Goal: Information Seeking & Learning: Learn about a topic

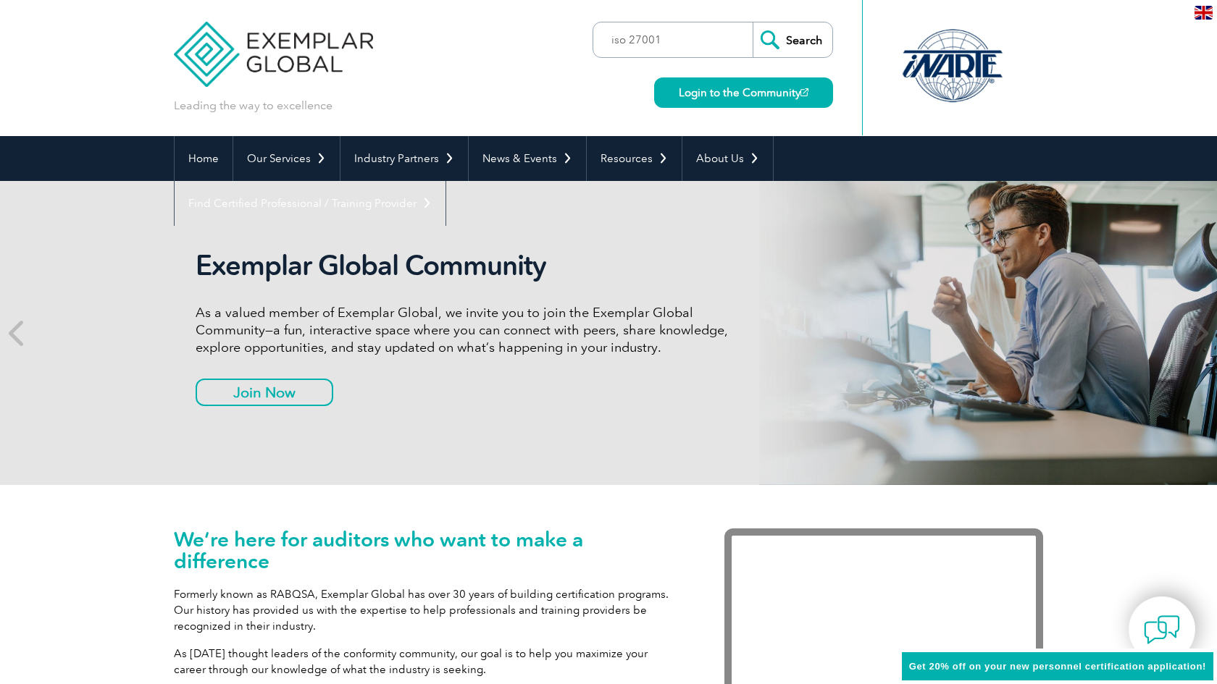
type input "iso 27001"
click at [792, 40] on input "Search" at bounding box center [793, 39] width 80 height 35
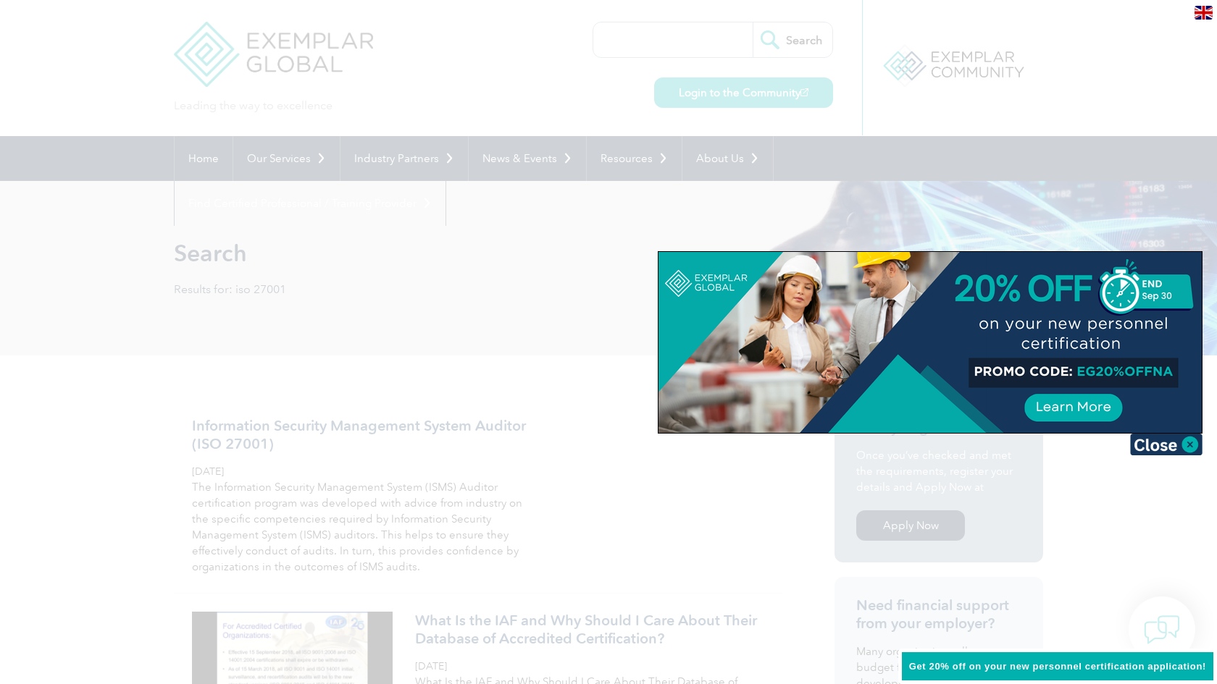
click at [851, 213] on div at bounding box center [608, 342] width 1217 height 684
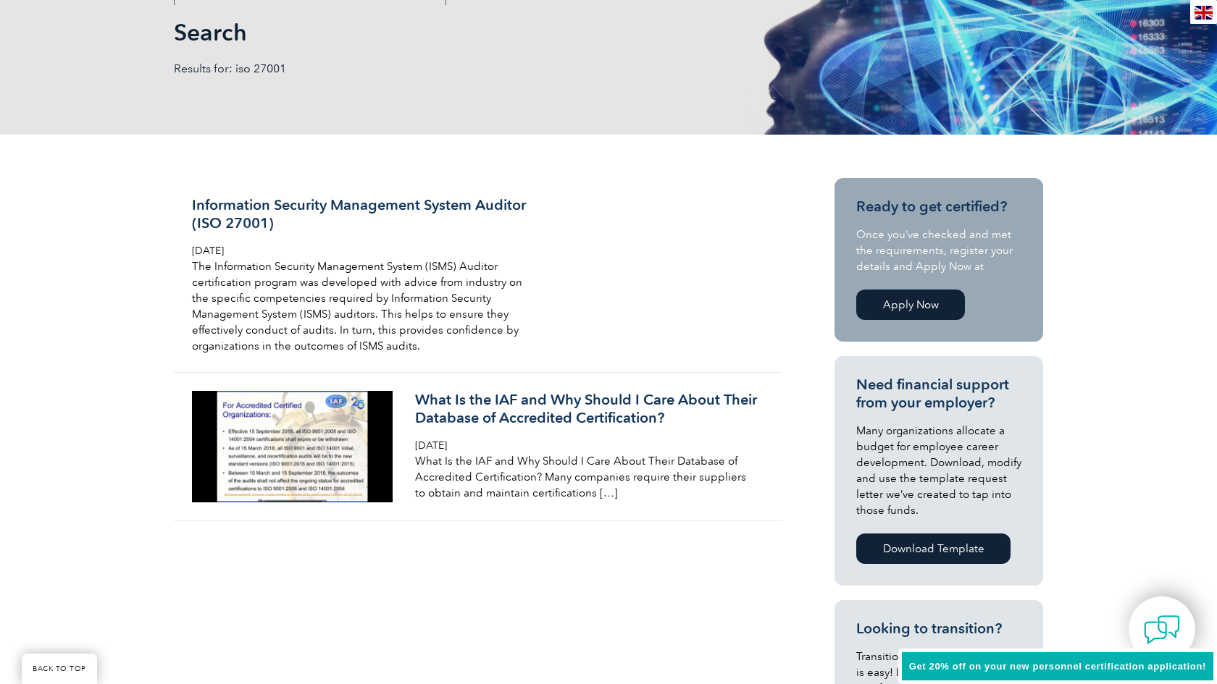
scroll to position [261, 0]
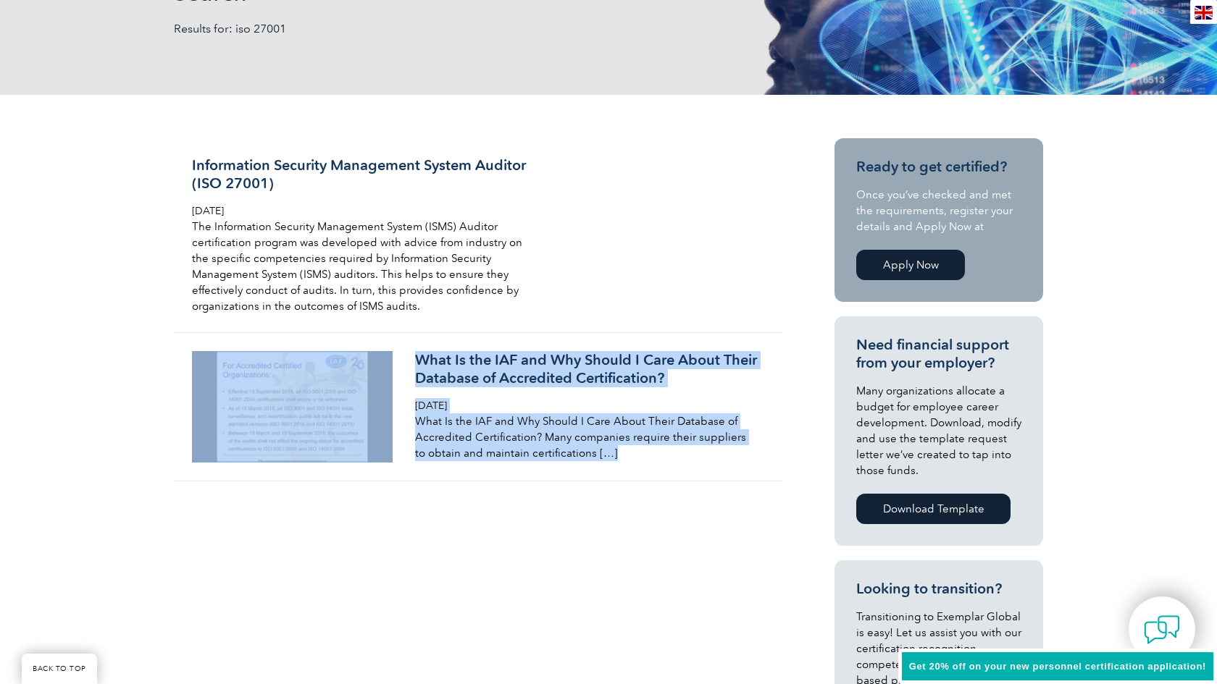
click at [879, 271] on link "Apply Now" at bounding box center [910, 265] width 109 height 30
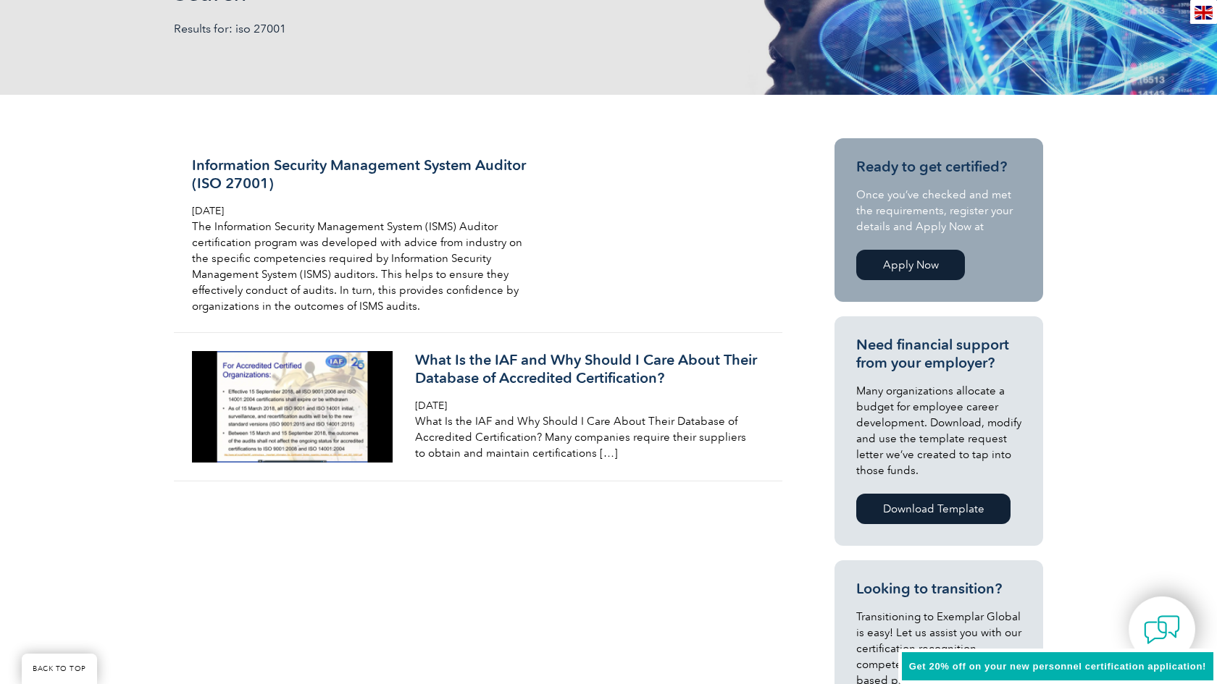
click at [1155, 4] on div "Search Results for: iso 27001" at bounding box center [608, 7] width 1217 height 175
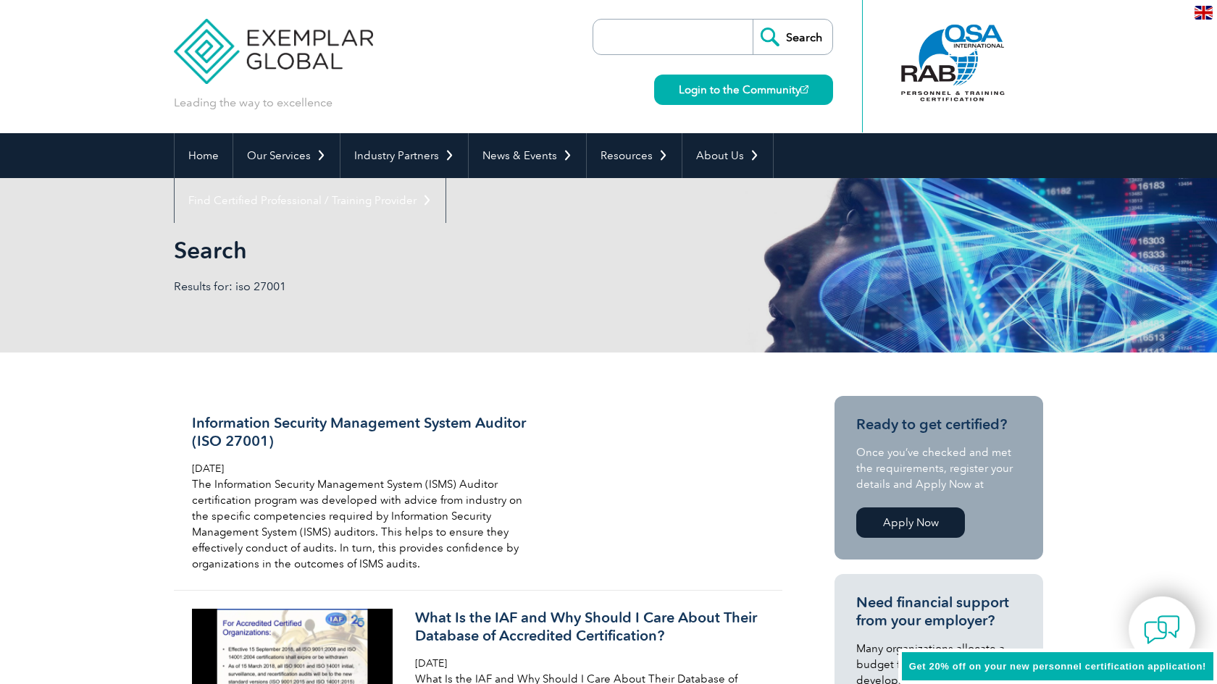
scroll to position [4, 0]
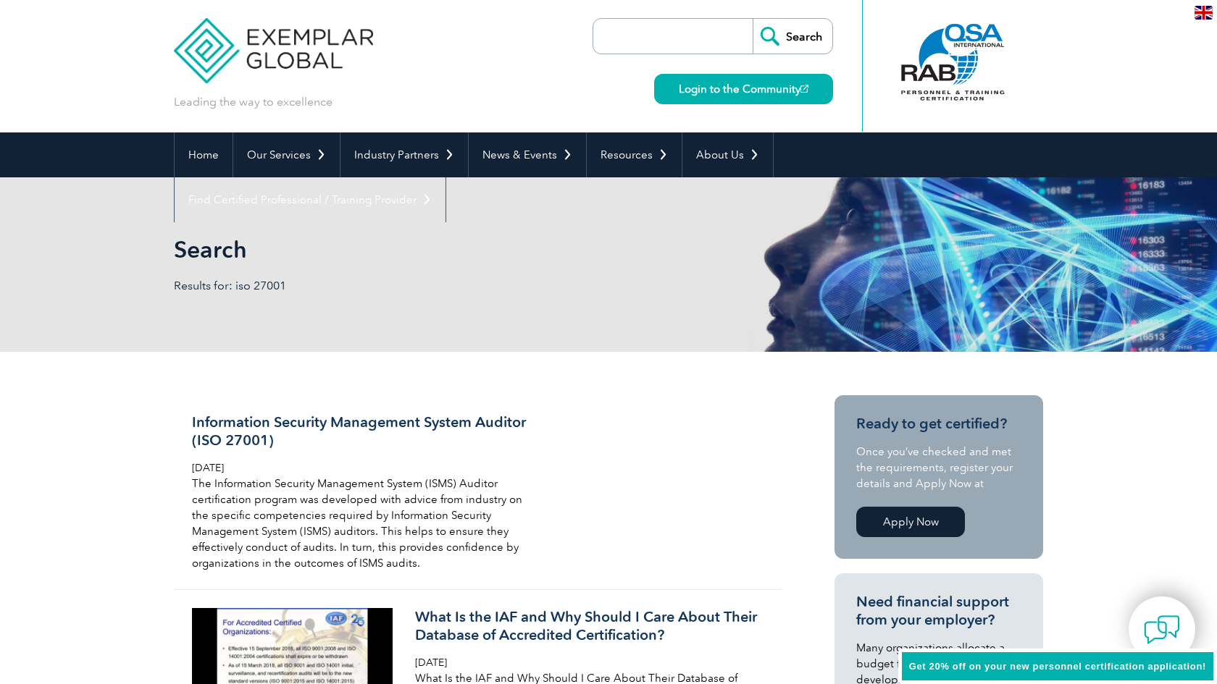
click at [882, 520] on link "Apply Now" at bounding box center [910, 522] width 109 height 30
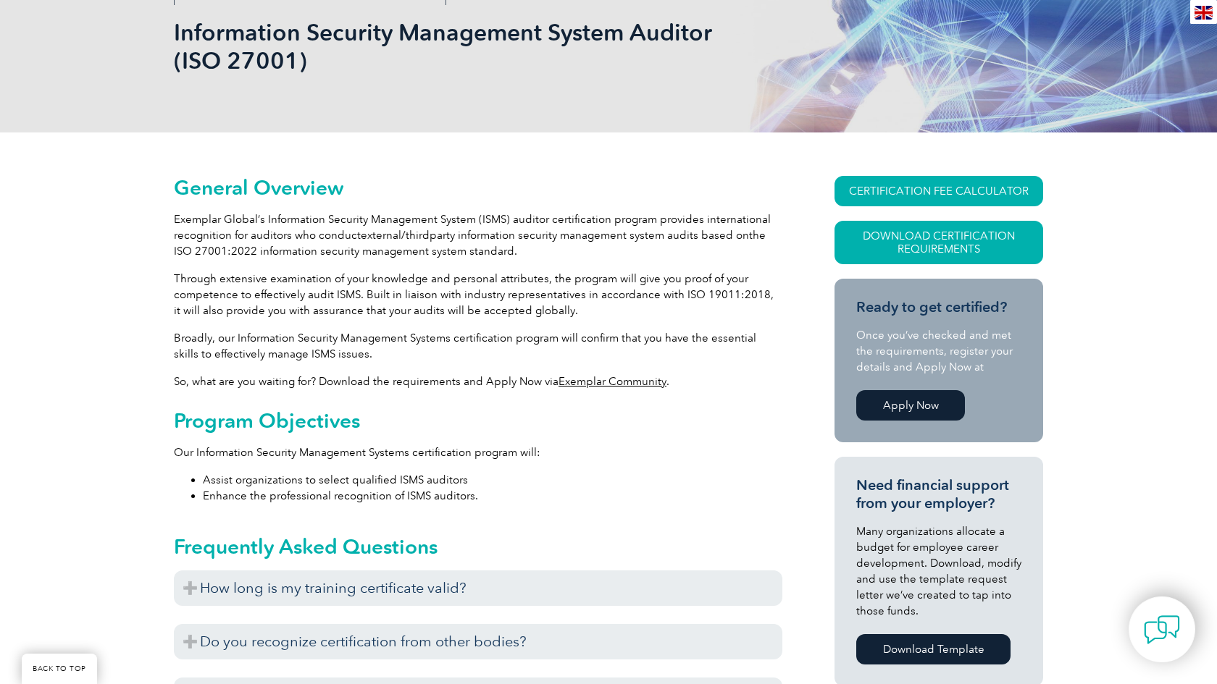
scroll to position [237, 0]
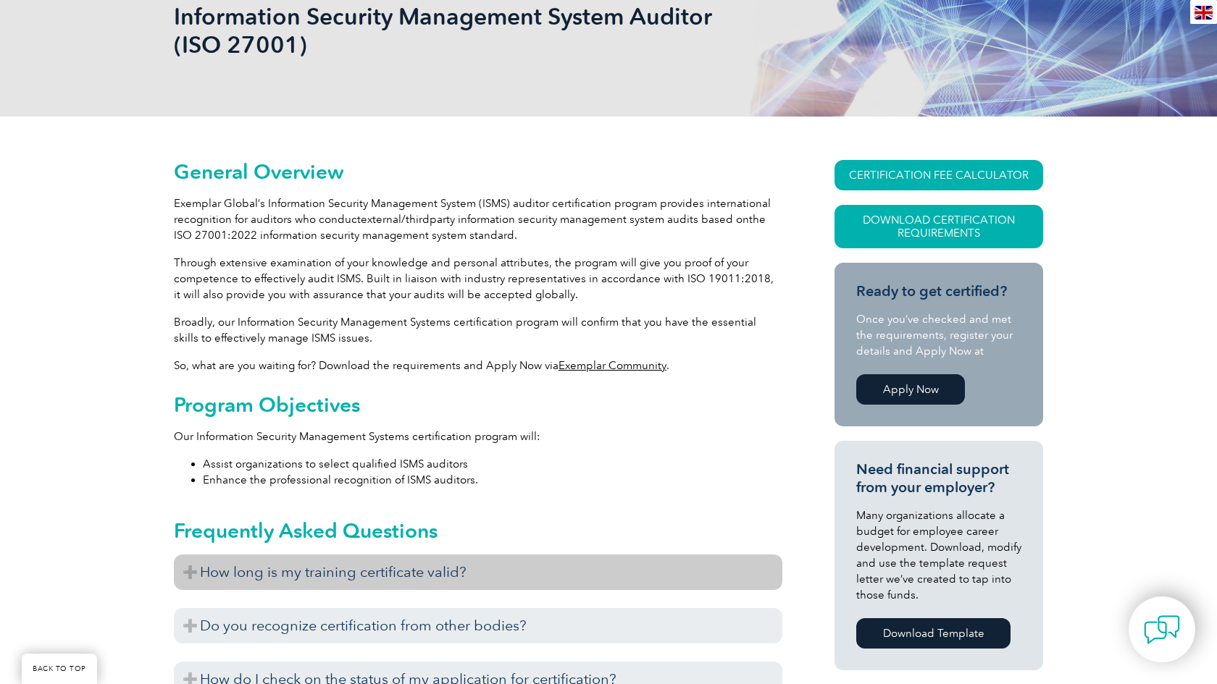
click at [247, 565] on h3 "How long is my training certificate valid?" at bounding box center [478, 572] width 608 height 35
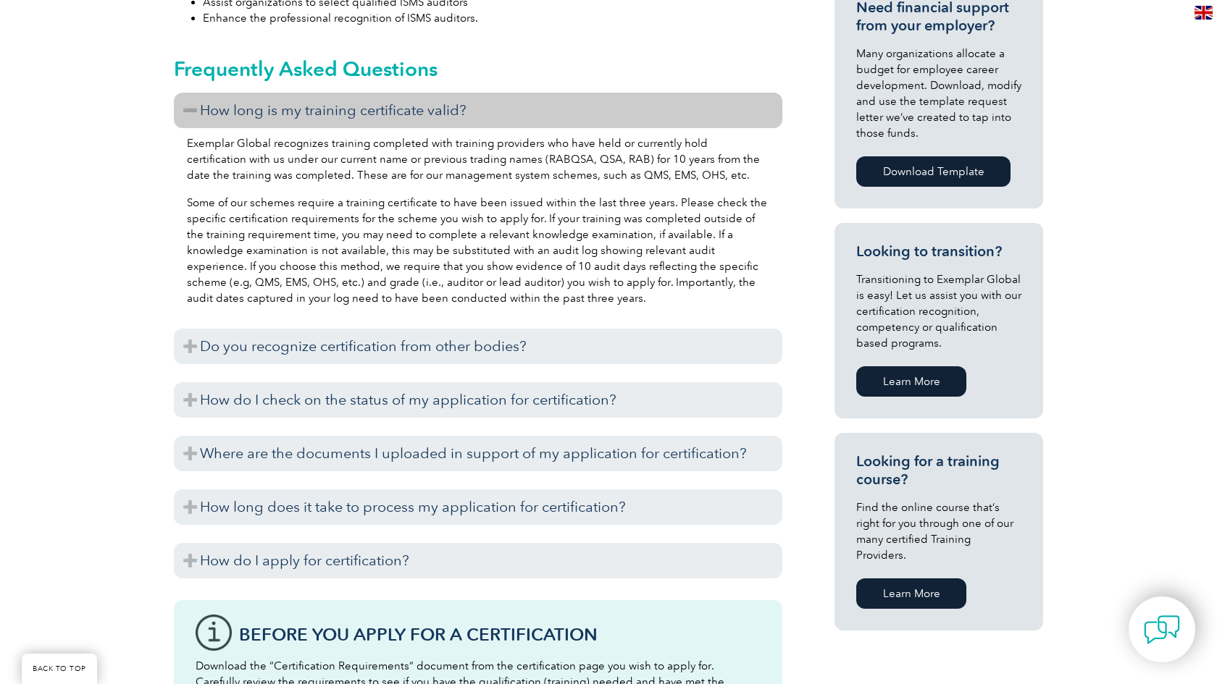
scroll to position [733, 0]
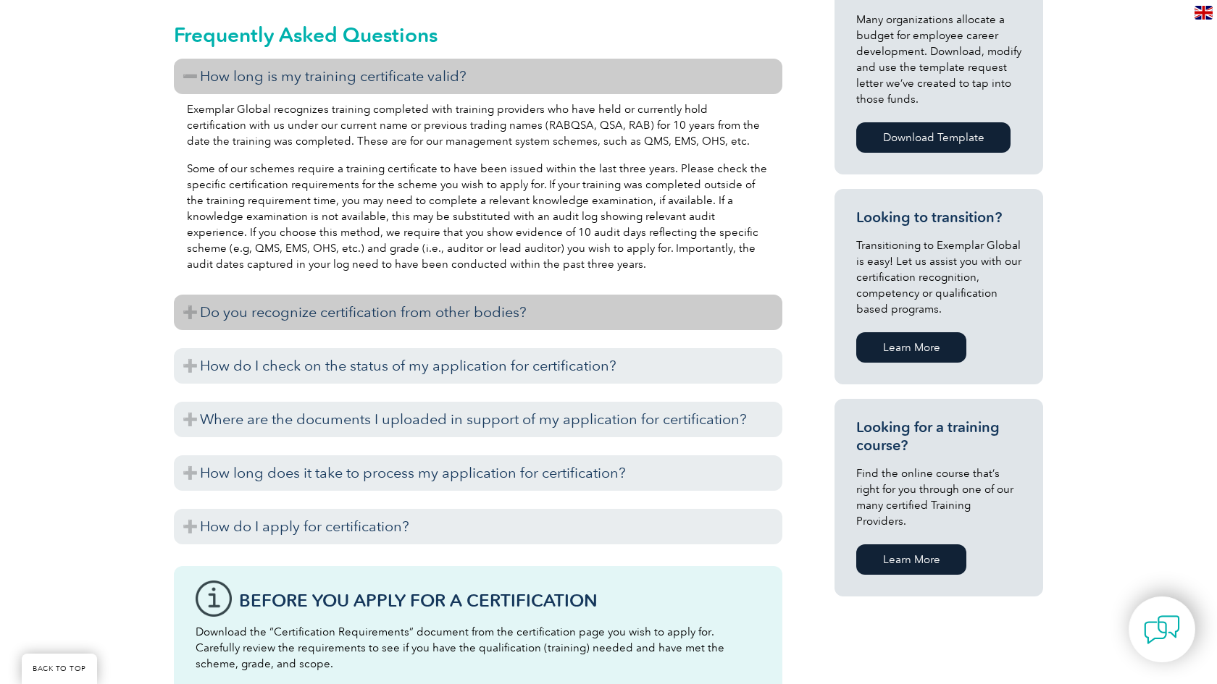
click at [329, 318] on h3 "Do you recognize certification from other bodies?" at bounding box center [478, 312] width 608 height 35
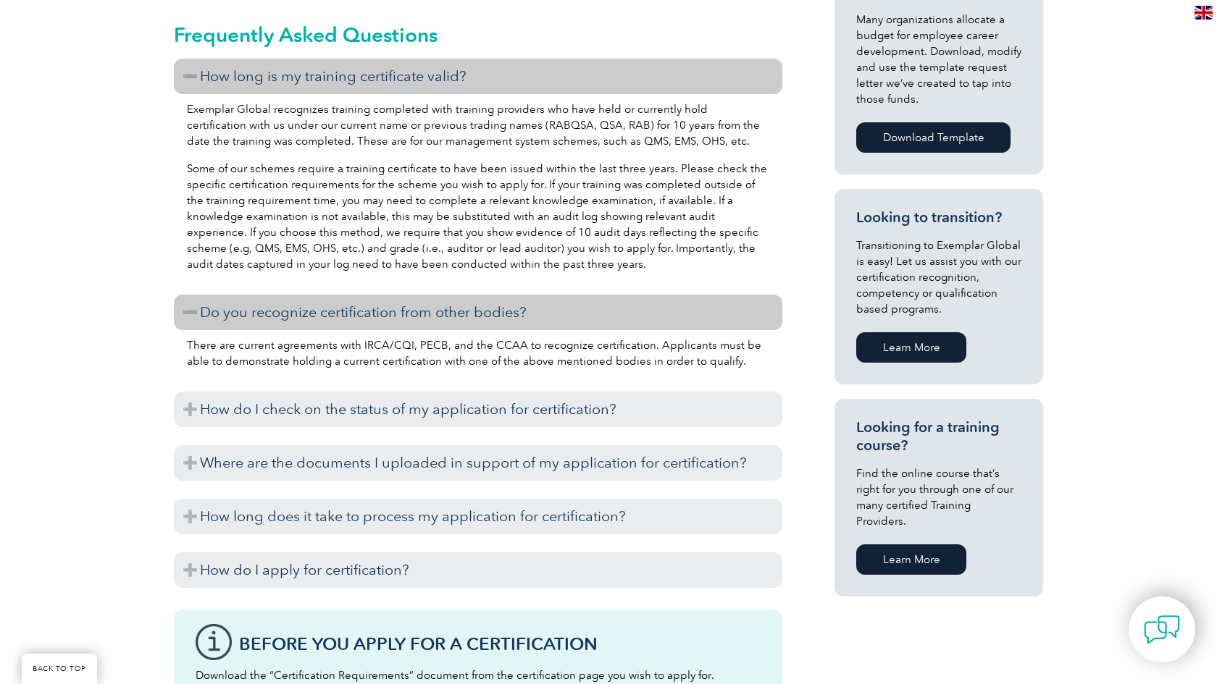
click at [369, 345] on p "There are current agreements with IRCA/CQI, PECB, and the CCAA to recognize cer…" at bounding box center [478, 354] width 582 height 32
copy p "IRCA"
drag, startPoint x: 409, startPoint y: 344, endPoint x: 361, endPoint y: 347, distance: 47.9
click at [361, 348] on p "There are current agreements with IRCA/CQI, PECB, and the CCAA to recognize cer…" at bounding box center [478, 354] width 582 height 32
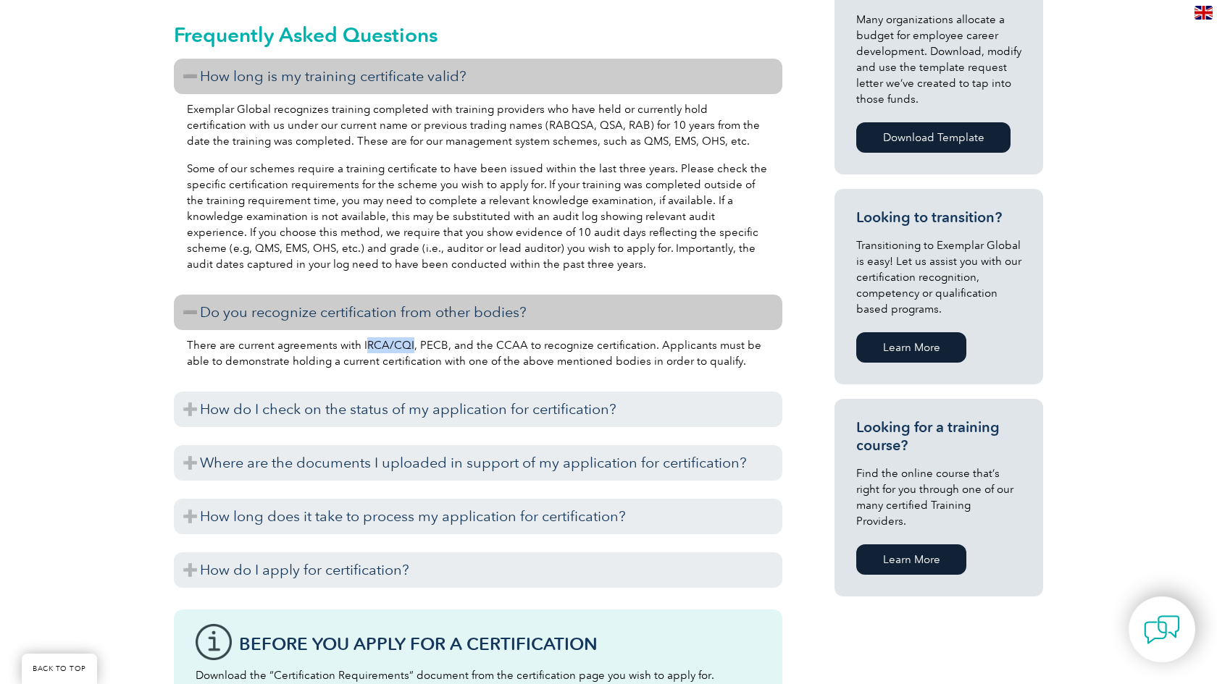
copy p "RCA/CQI"
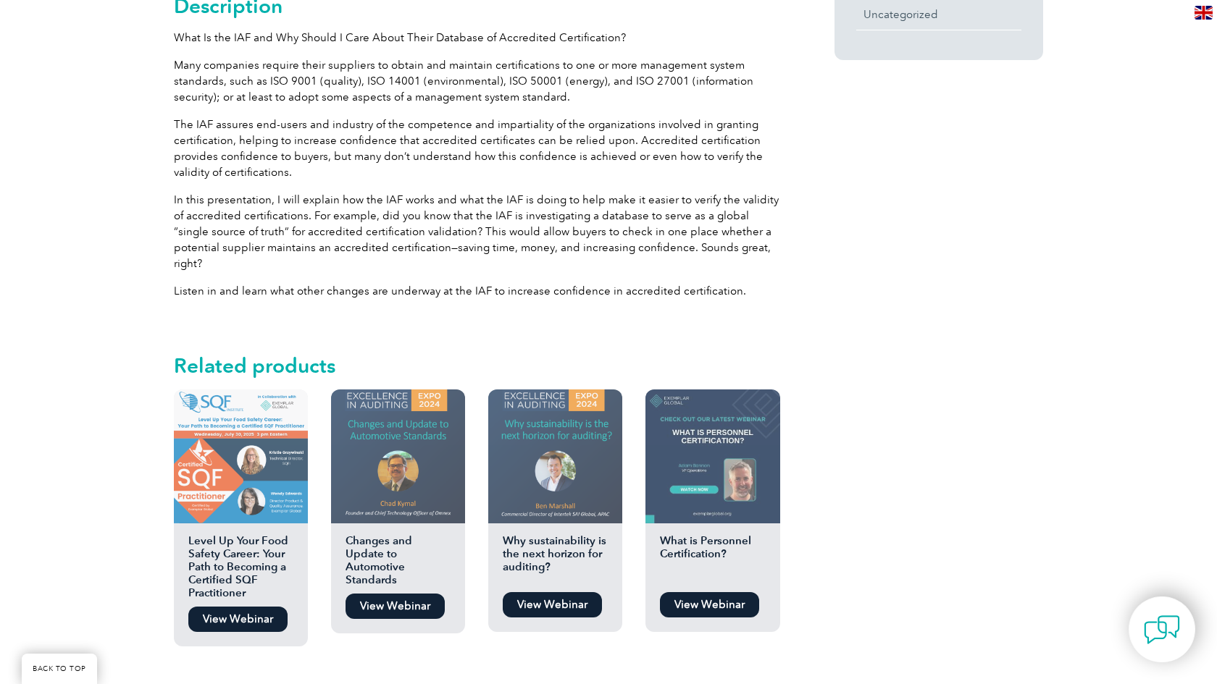
scroll to position [867, 0]
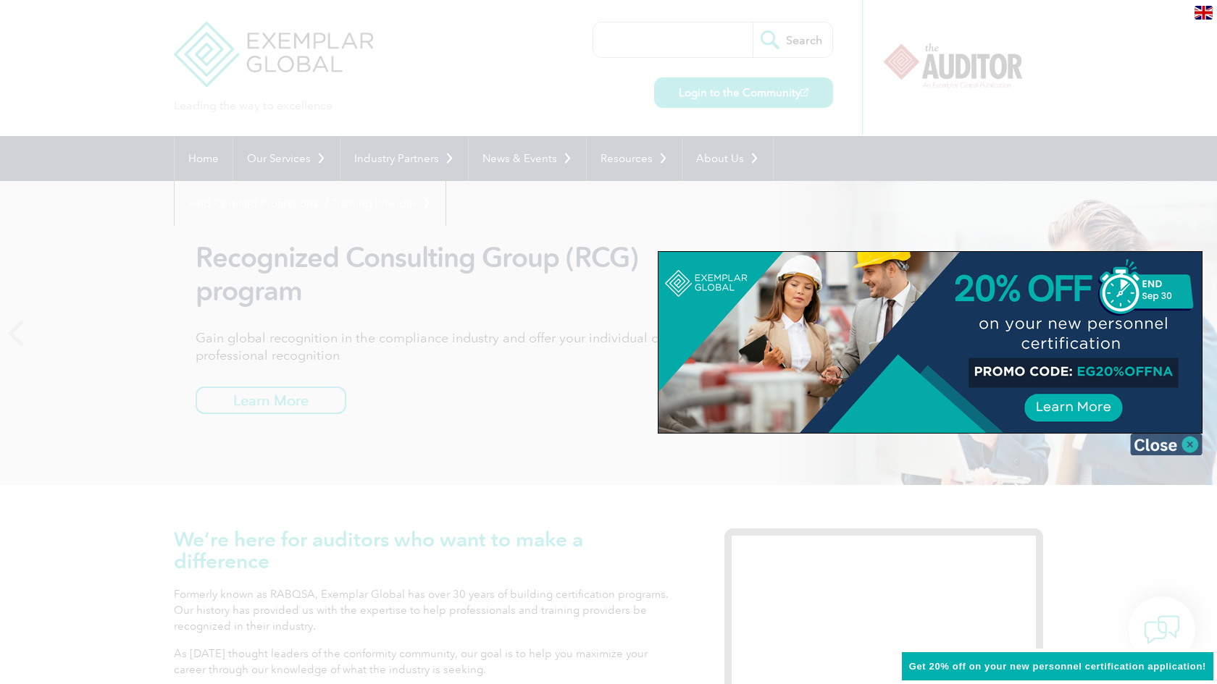
click at [1174, 448] on img at bounding box center [1166, 445] width 72 height 22
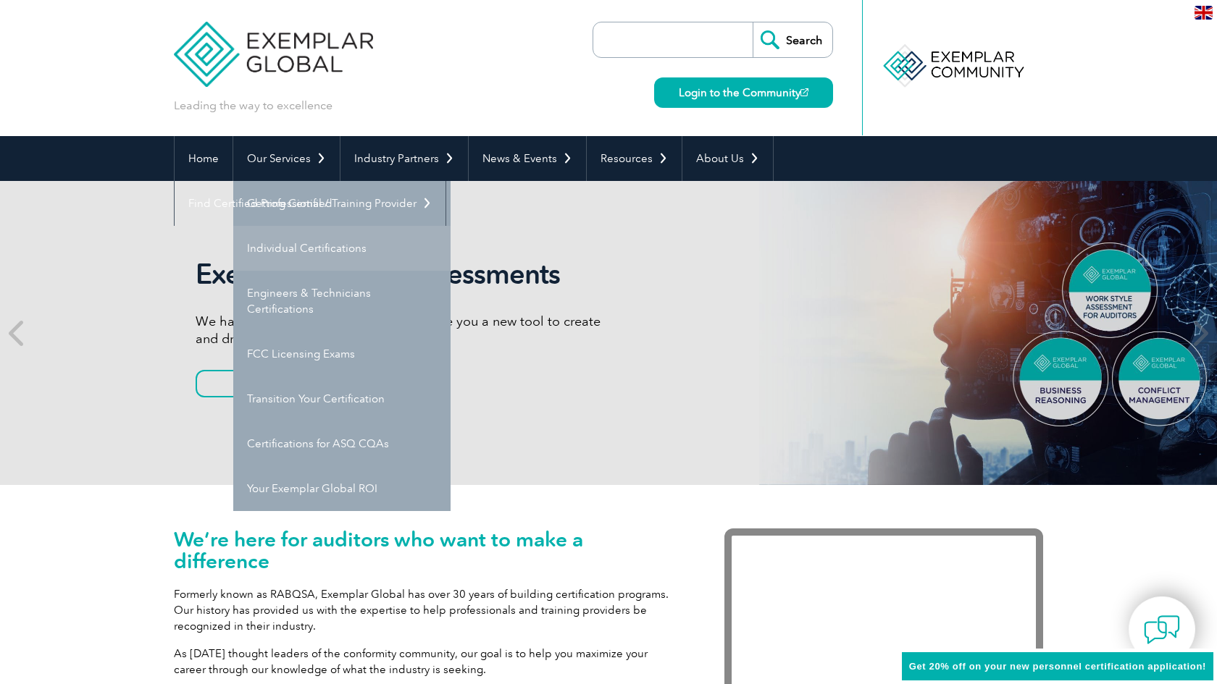
click at [272, 251] on link "Individual Certifications" at bounding box center [341, 248] width 217 height 45
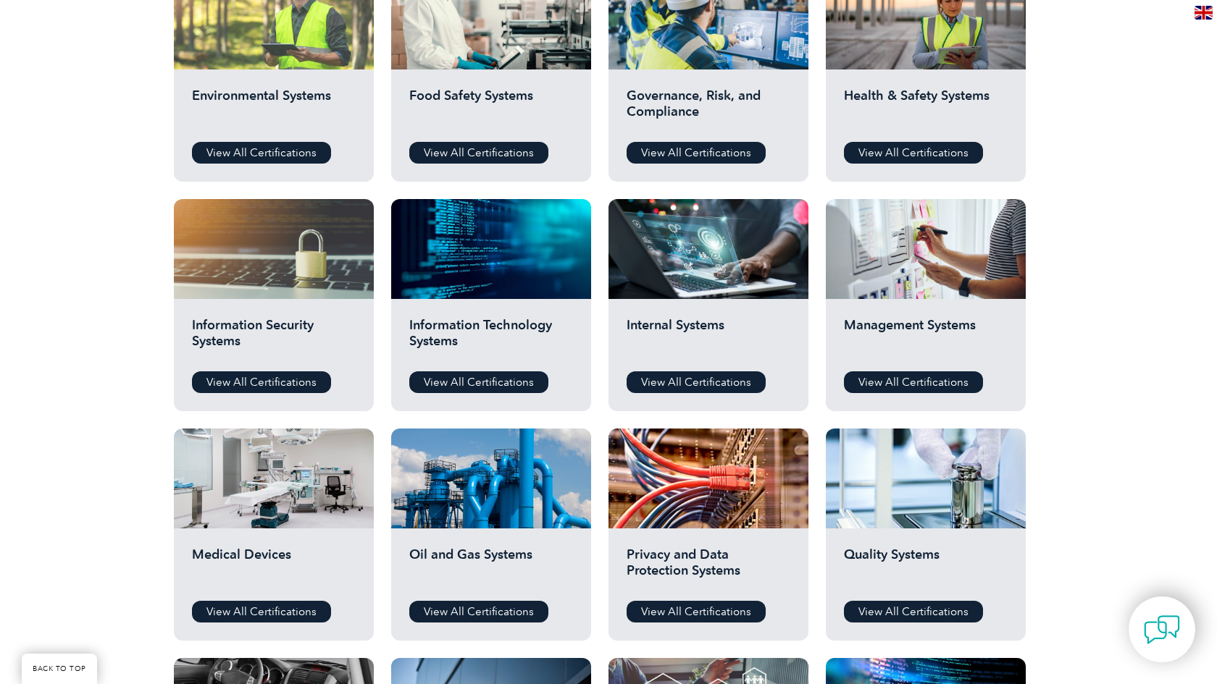
scroll to position [602, 0]
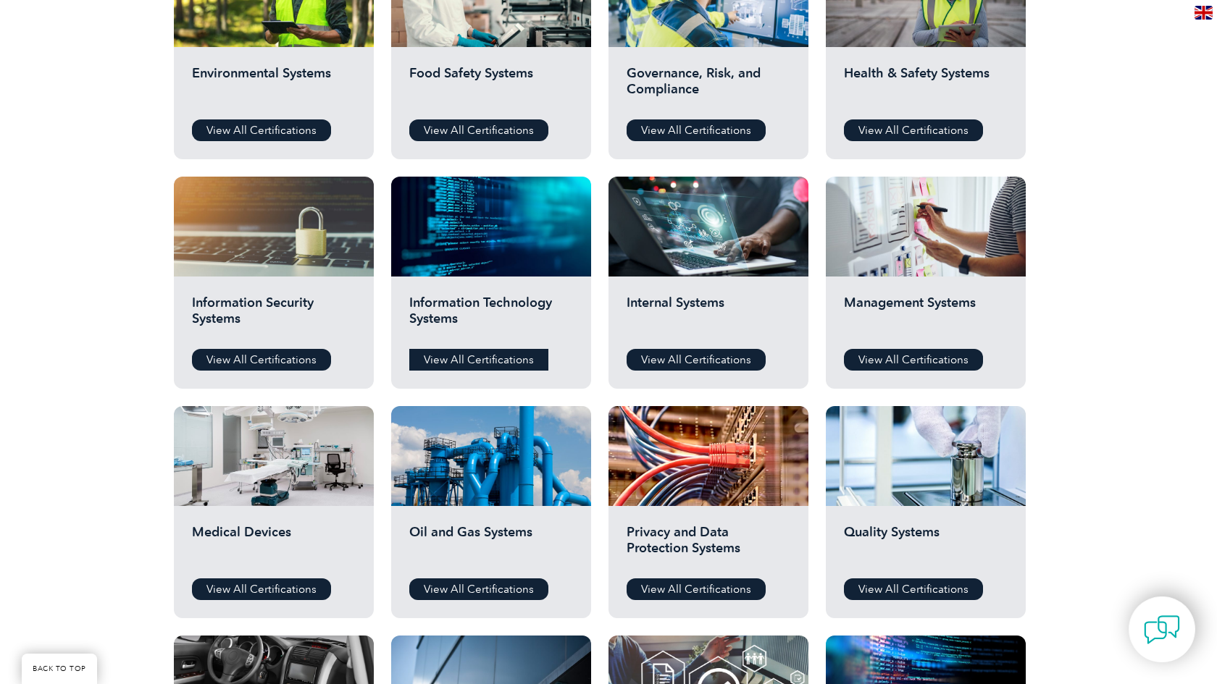
click at [454, 352] on link "View All Certifications" at bounding box center [478, 360] width 139 height 22
click at [858, 355] on link "View All Certifications" at bounding box center [913, 360] width 139 height 22
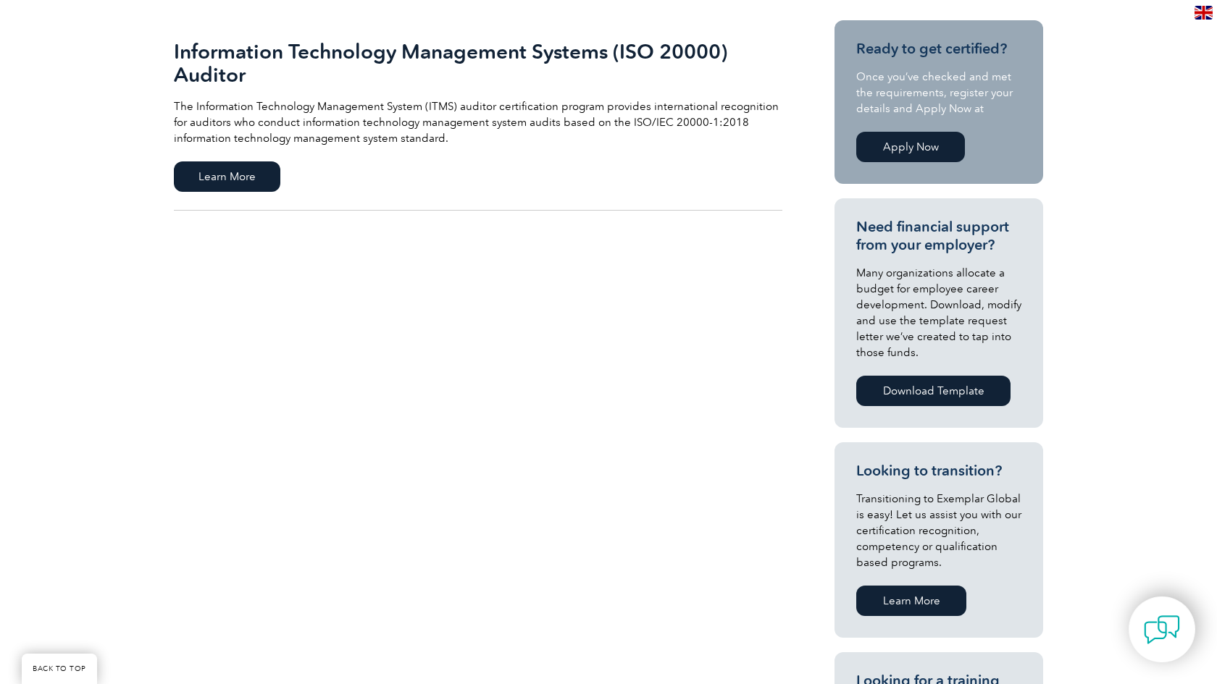
scroll to position [351, 0]
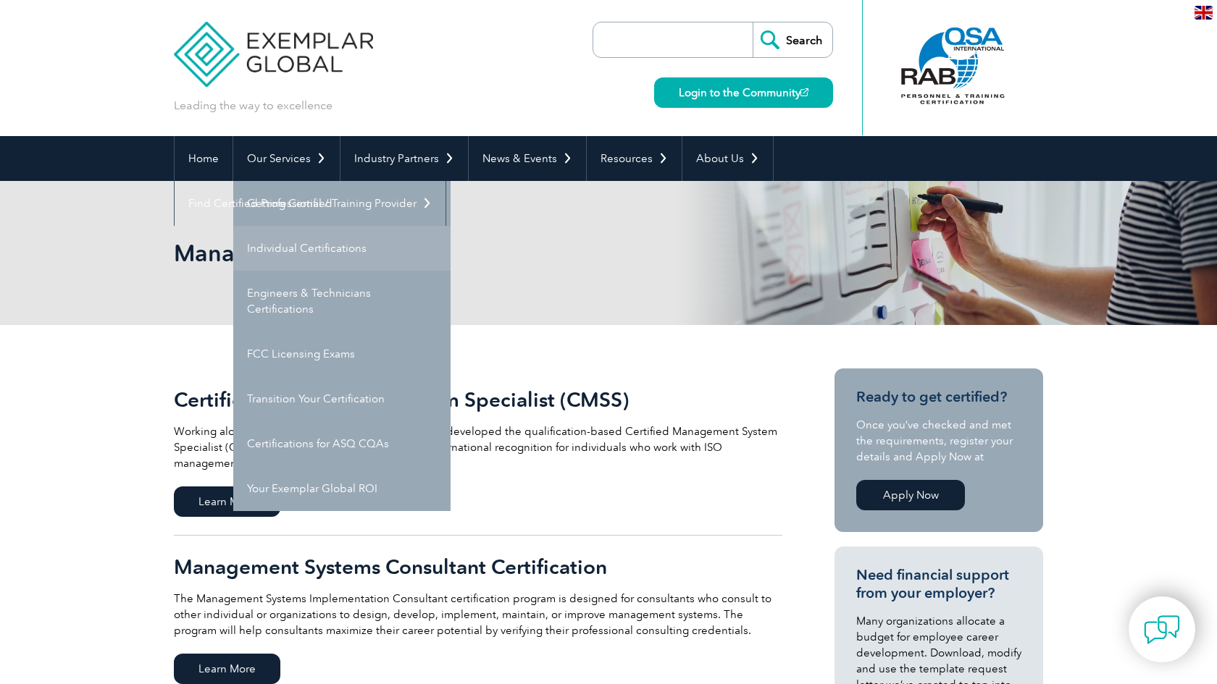
click at [287, 256] on link "Individual Certifications" at bounding box center [341, 248] width 217 height 45
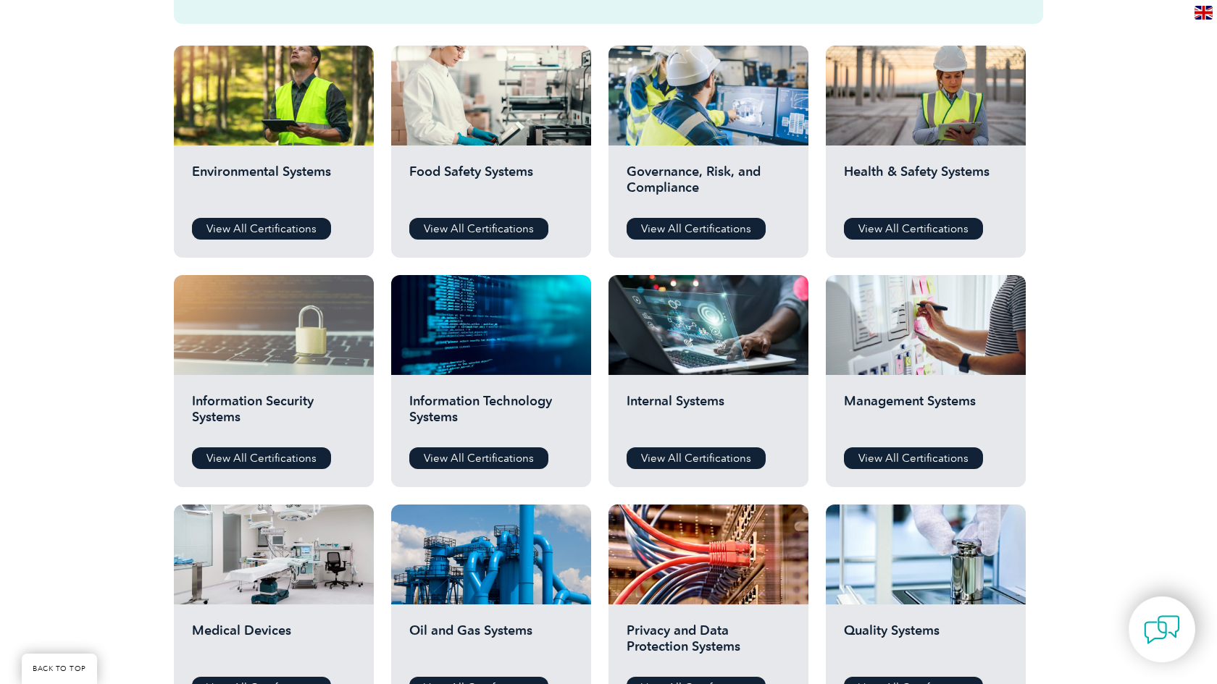
scroll to position [480, 0]
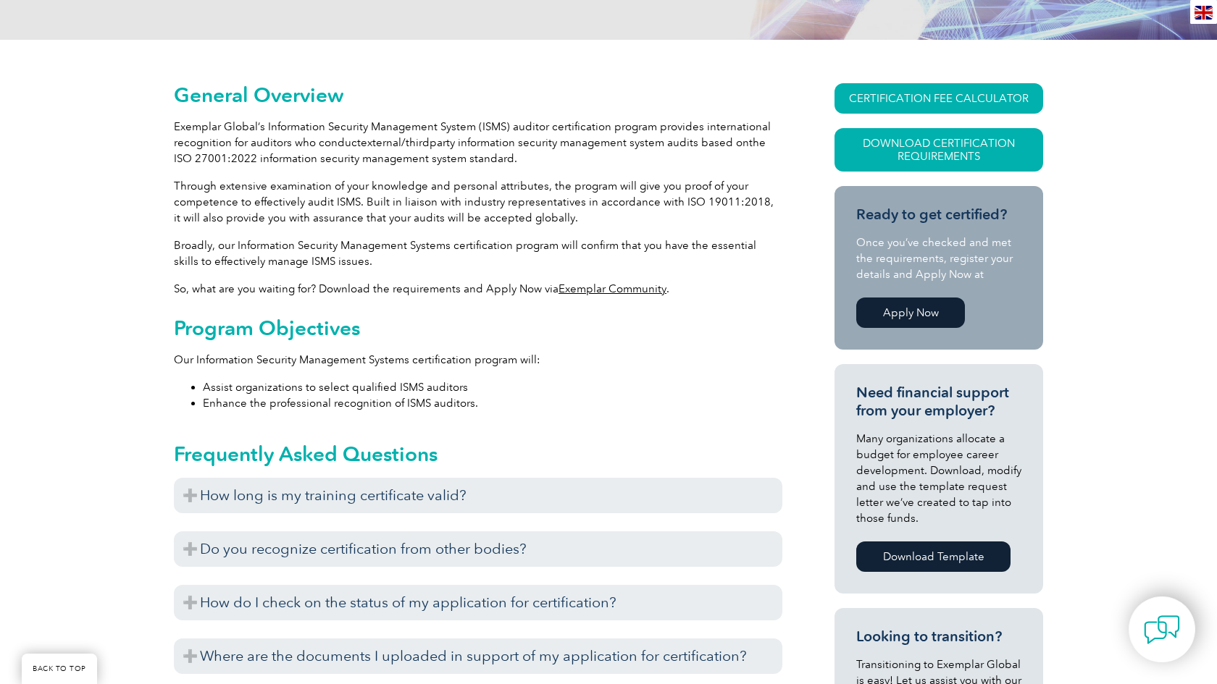
scroll to position [316, 0]
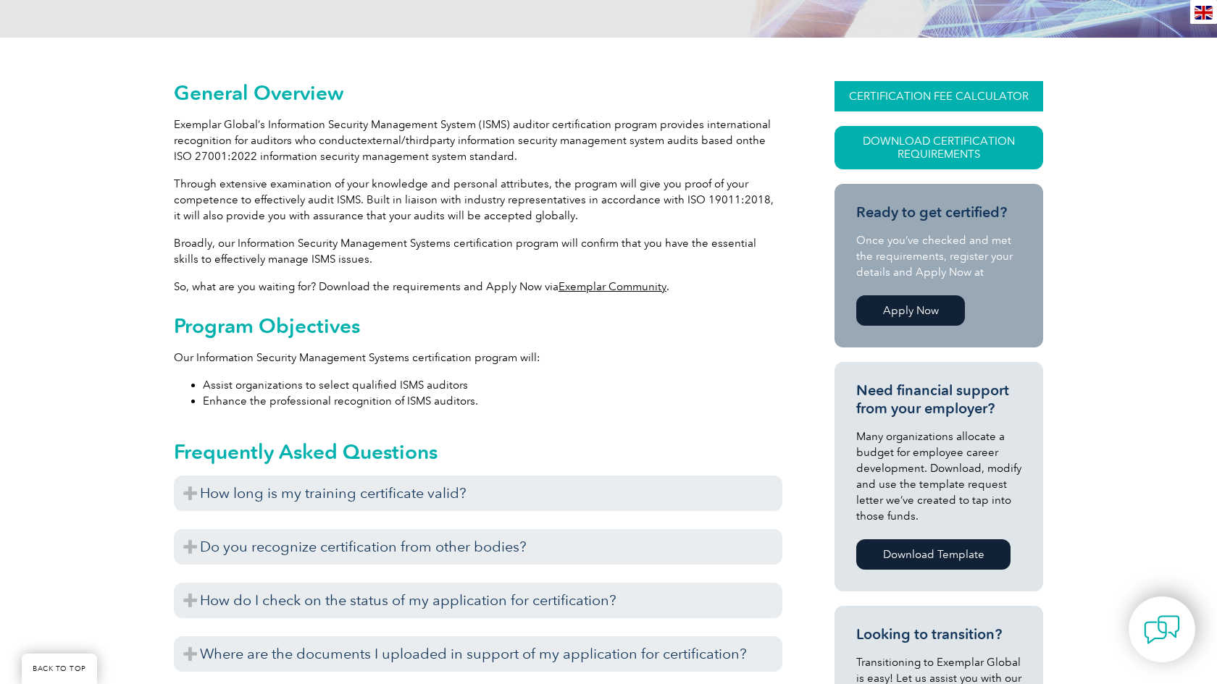
click at [871, 95] on link "CERTIFICATION FEE CALCULATOR" at bounding box center [938, 96] width 209 height 30
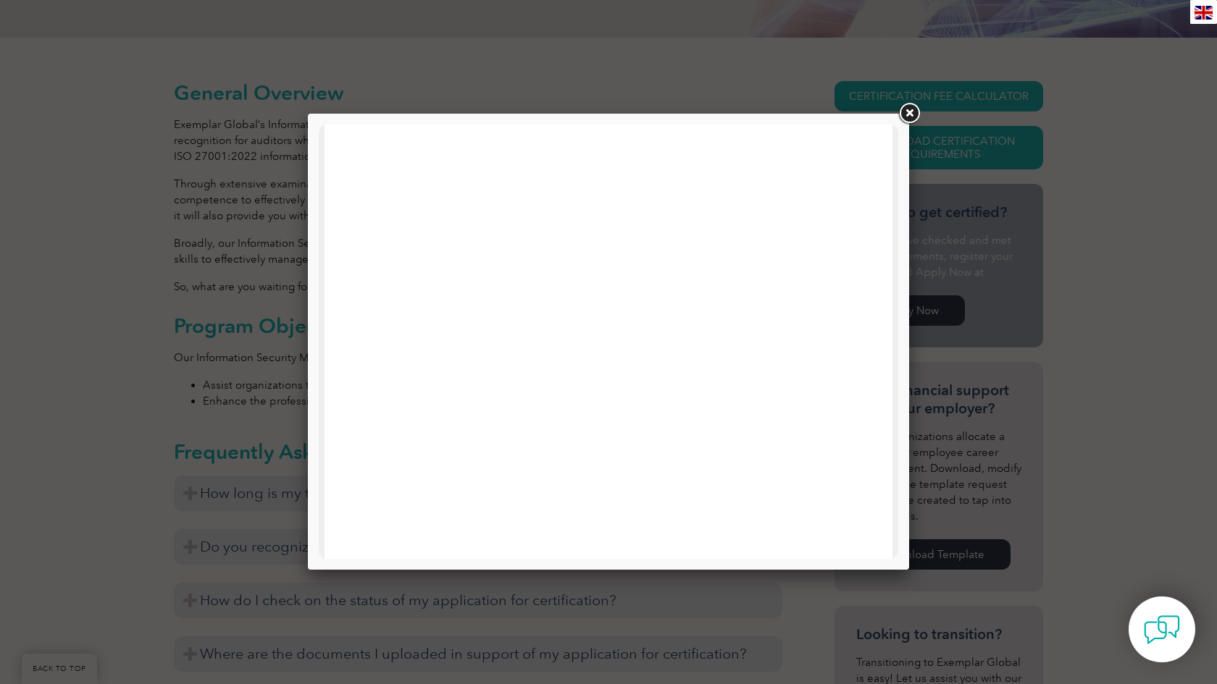
scroll to position [0, 0]
click at [916, 121] on link at bounding box center [909, 114] width 26 height 26
